Goal: Task Accomplishment & Management: Use online tool/utility

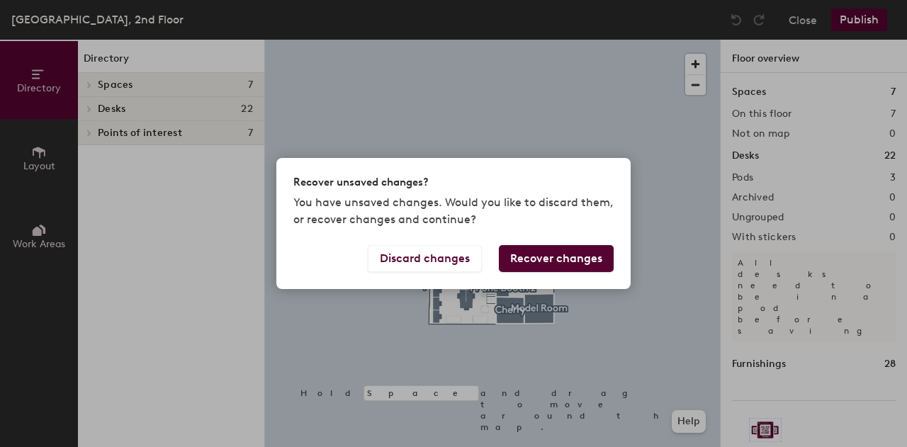
click at [432, 257] on button "Discard changes" at bounding box center [425, 258] width 114 height 27
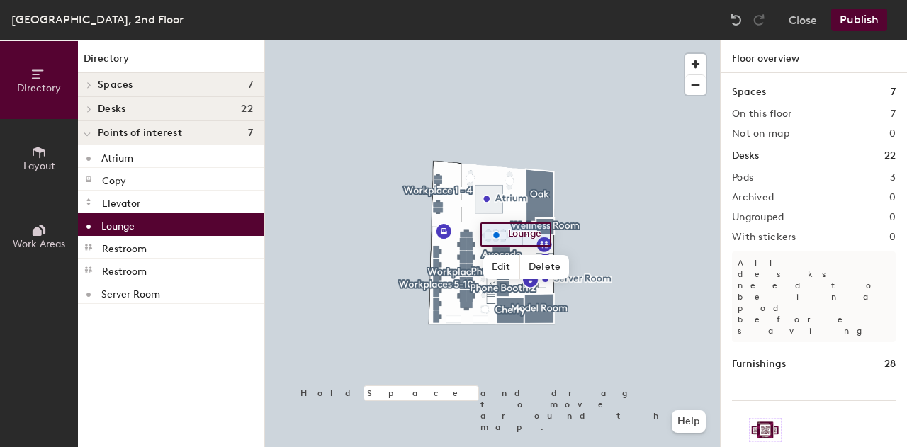
click at [509, 269] on span "Edit" at bounding box center [501, 267] width 37 height 24
type input "o"
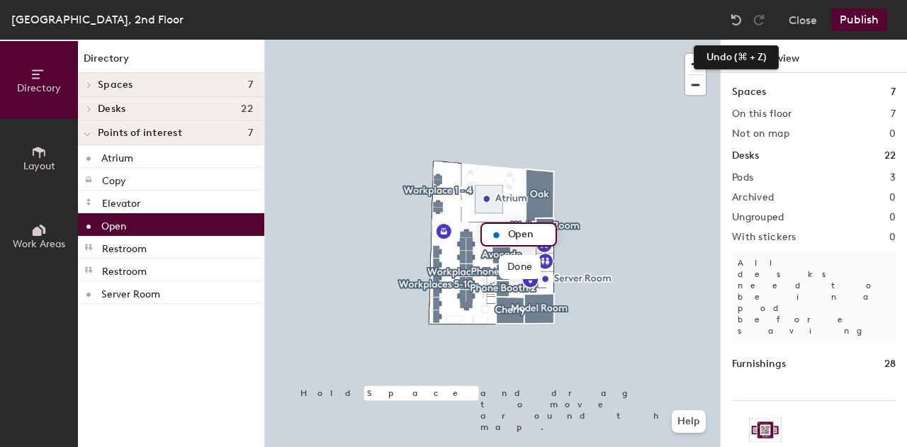
type input "Open"
click at [735, 18] on img at bounding box center [736, 20] width 14 height 14
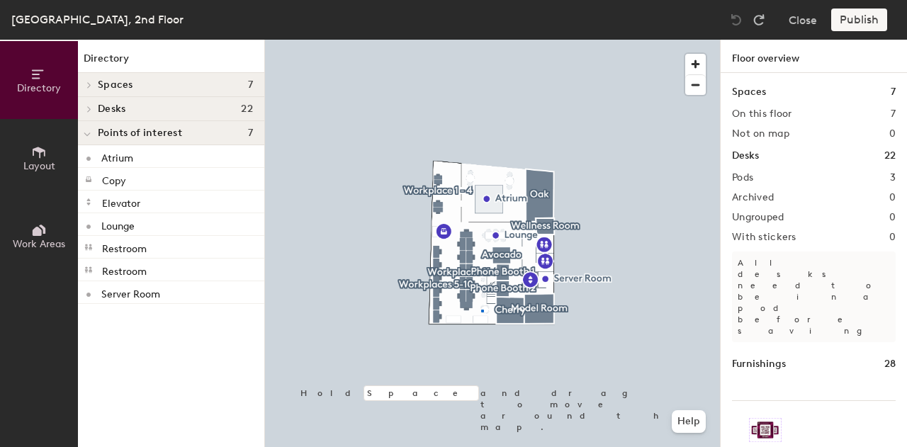
click at [481, 40] on div at bounding box center [492, 40] width 455 height 0
click at [696, 64] on span "button" at bounding box center [695, 64] width 21 height 21
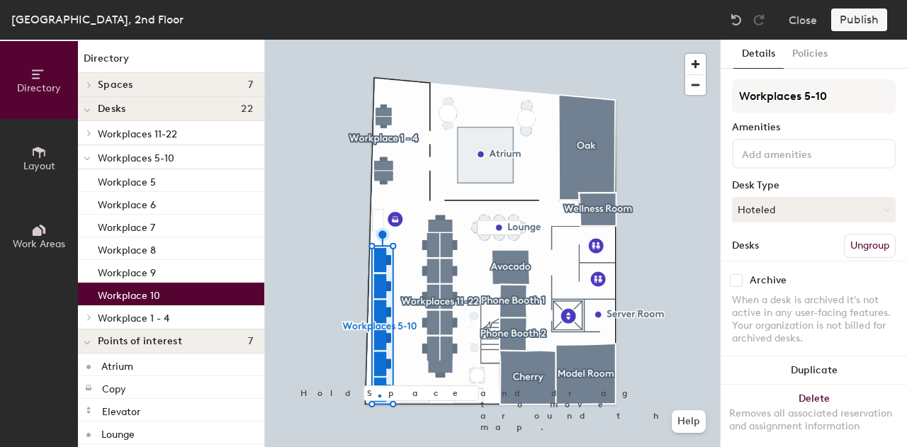
click at [378, 40] on div at bounding box center [492, 40] width 455 height 0
click at [142, 270] on p "Workplace 9" at bounding box center [127, 271] width 58 height 16
click at [144, 292] on p "Workplace 10" at bounding box center [129, 293] width 62 height 16
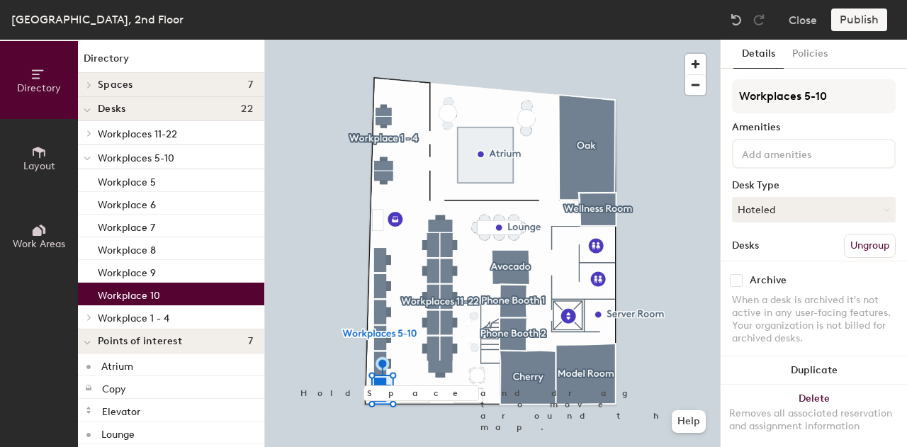
click at [144, 292] on p "Workplace 10" at bounding box center [129, 293] width 62 height 16
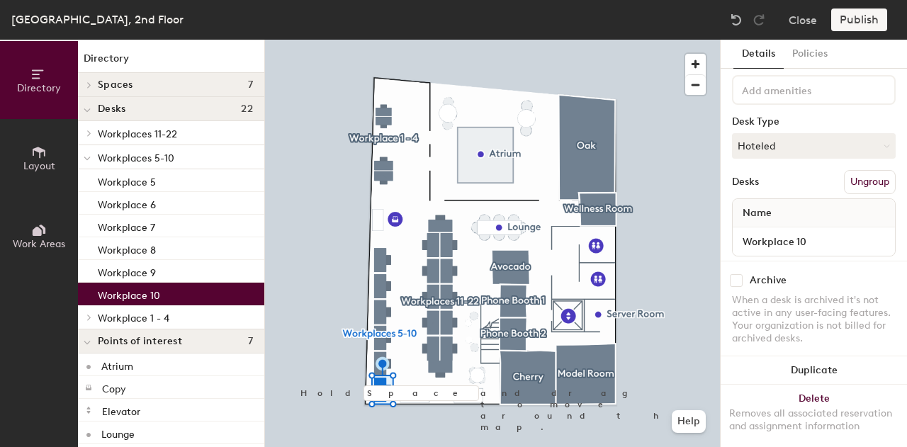
scroll to position [85, 0]
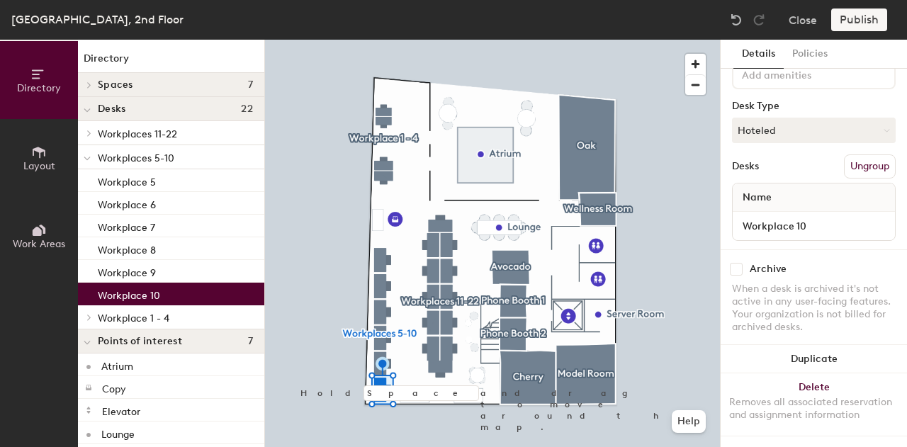
click at [856, 118] on button "Hoteled" at bounding box center [814, 131] width 164 height 26
click at [804, 171] on div "Assigned" at bounding box center [803, 174] width 142 height 21
click at [799, 186] on div "Name" at bounding box center [813, 197] width 162 height 28
click at [792, 197] on div "Name" at bounding box center [813, 197] width 162 height 28
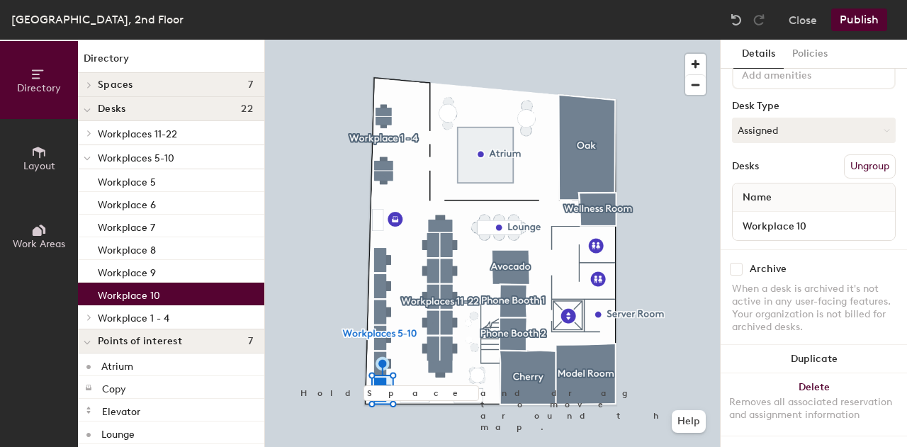
scroll to position [0, 0]
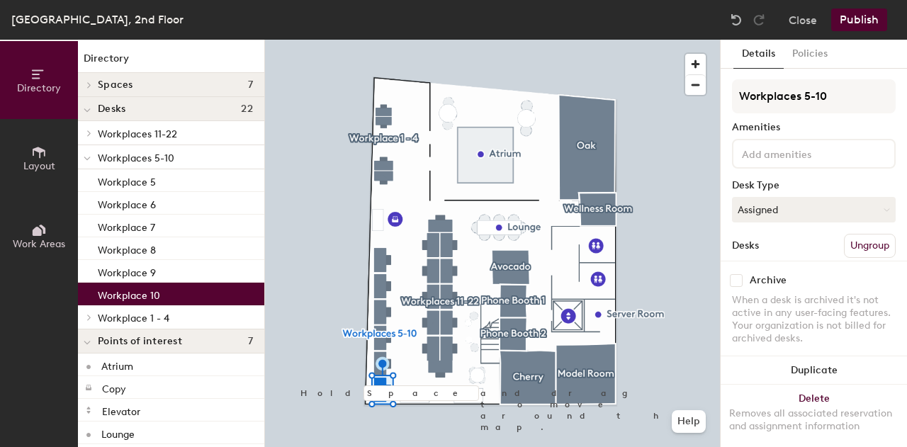
click at [859, 18] on button "Publish" at bounding box center [859, 20] width 56 height 23
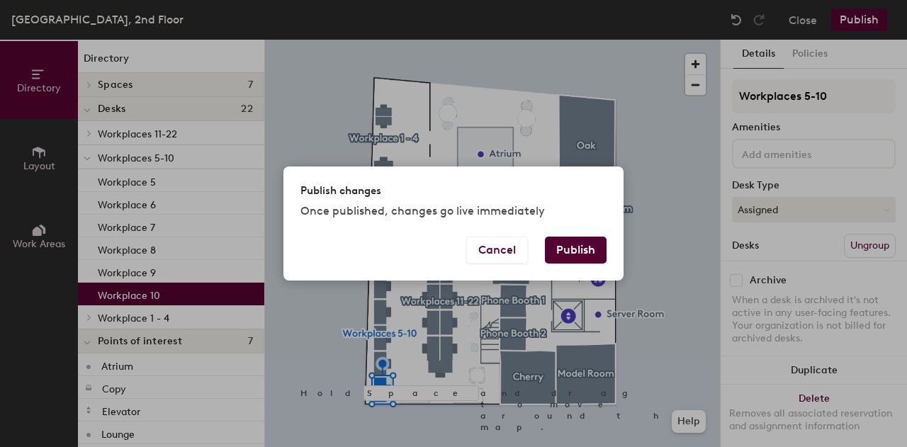
click at [588, 243] on button "Publish" at bounding box center [576, 250] width 62 height 27
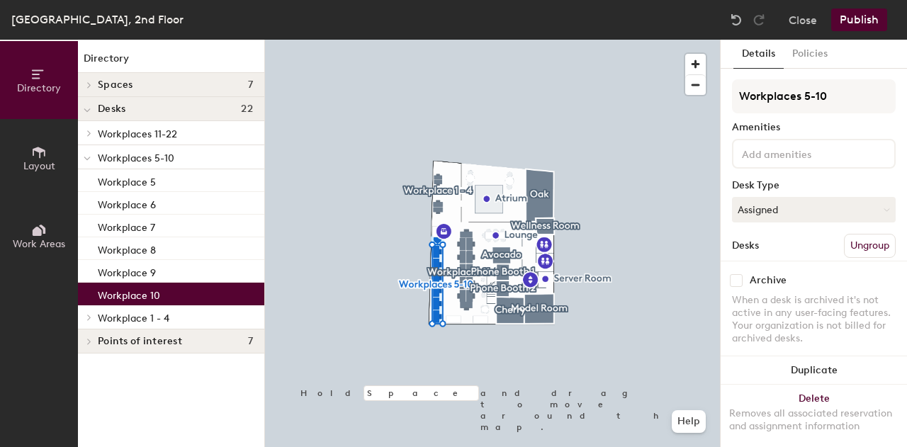
click at [128, 294] on p "Workplace 10" at bounding box center [129, 293] width 62 height 16
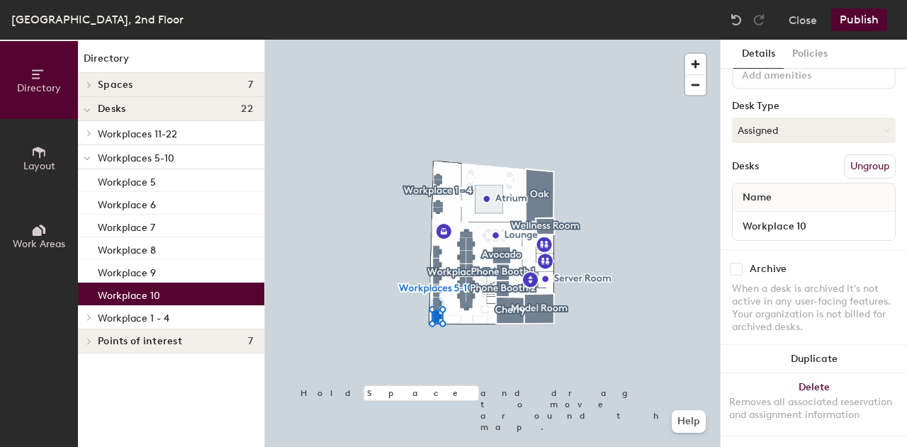
scroll to position [91, 0]
